Goal: Information Seeking & Learning: Learn about a topic

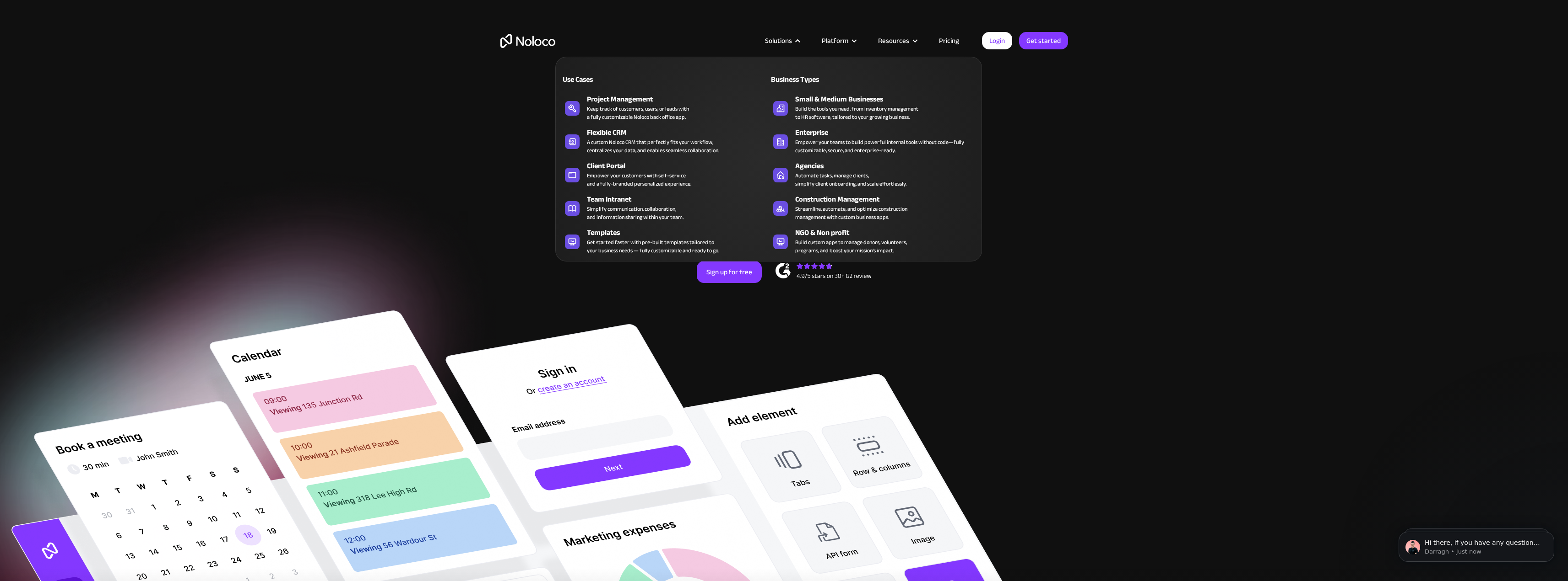
click at [791, 42] on div "Solutions" at bounding box center [778, 40] width 27 height 12
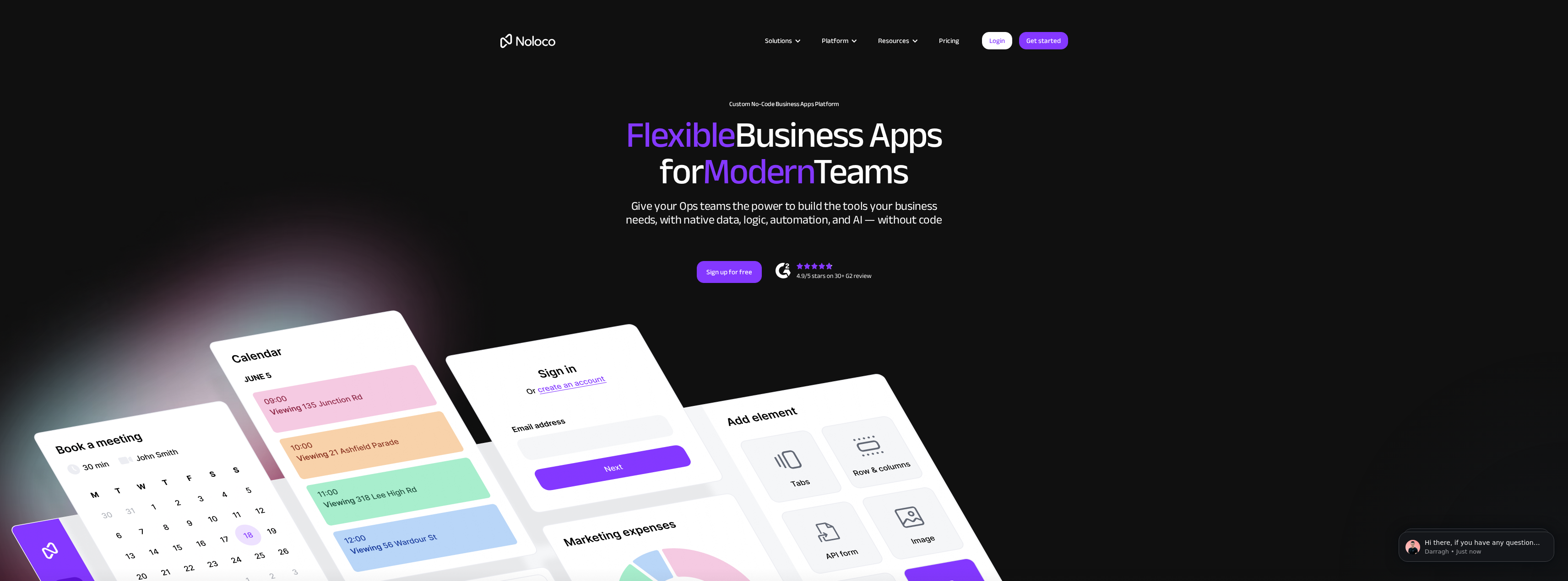
click at [791, 42] on div "Solutions" at bounding box center [778, 40] width 27 height 12
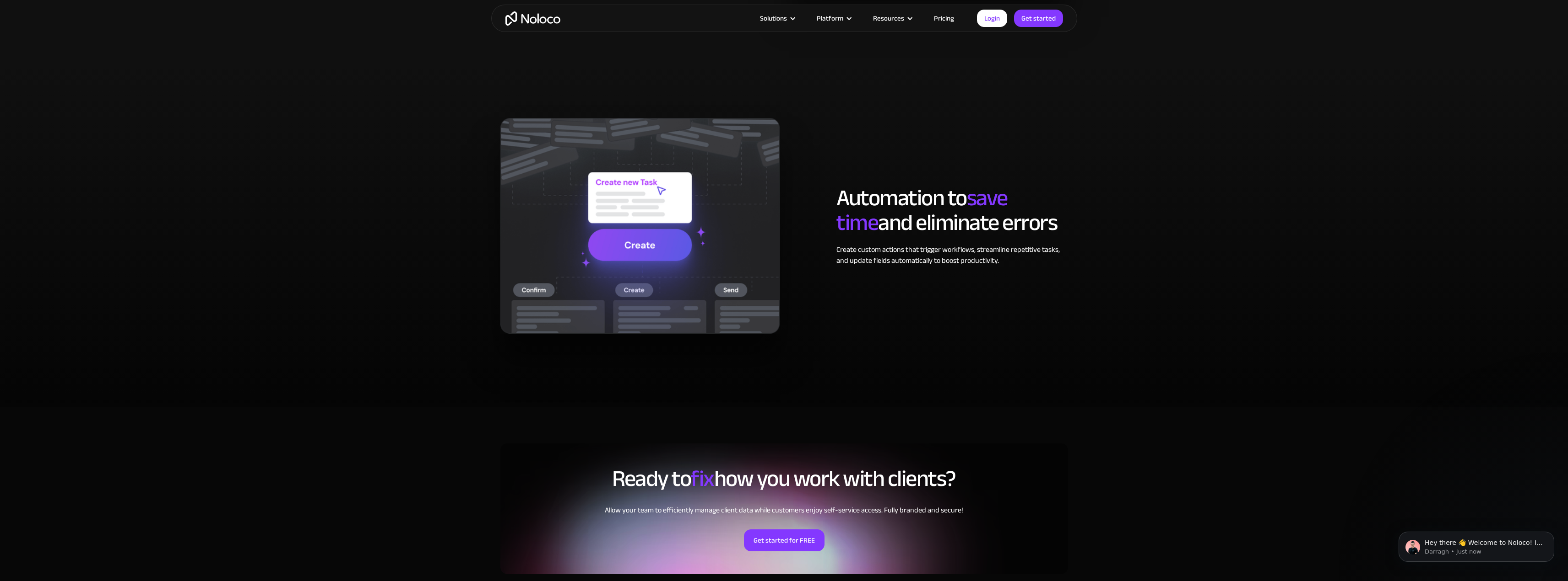
scroll to position [1738, 0]
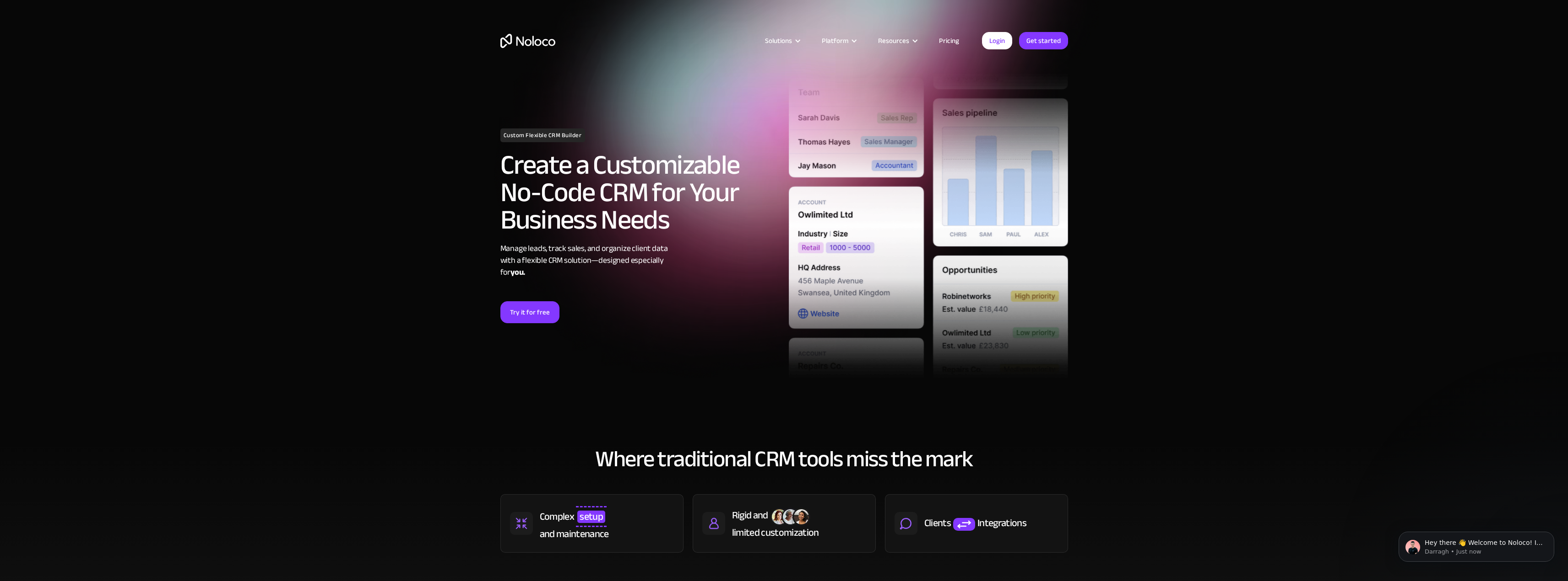
drag, startPoint x: 960, startPoint y: 32, endPoint x: 951, endPoint y: 43, distance: 14.2
click at [955, 39] on div "Solutions Use Cases Business Types Project Management Keep track of customers, …" at bounding box center [784, 50] width 586 height 54
click at [951, 43] on link "Pricing" at bounding box center [949, 40] width 43 height 12
